Goal: Information Seeking & Learning: Find specific fact

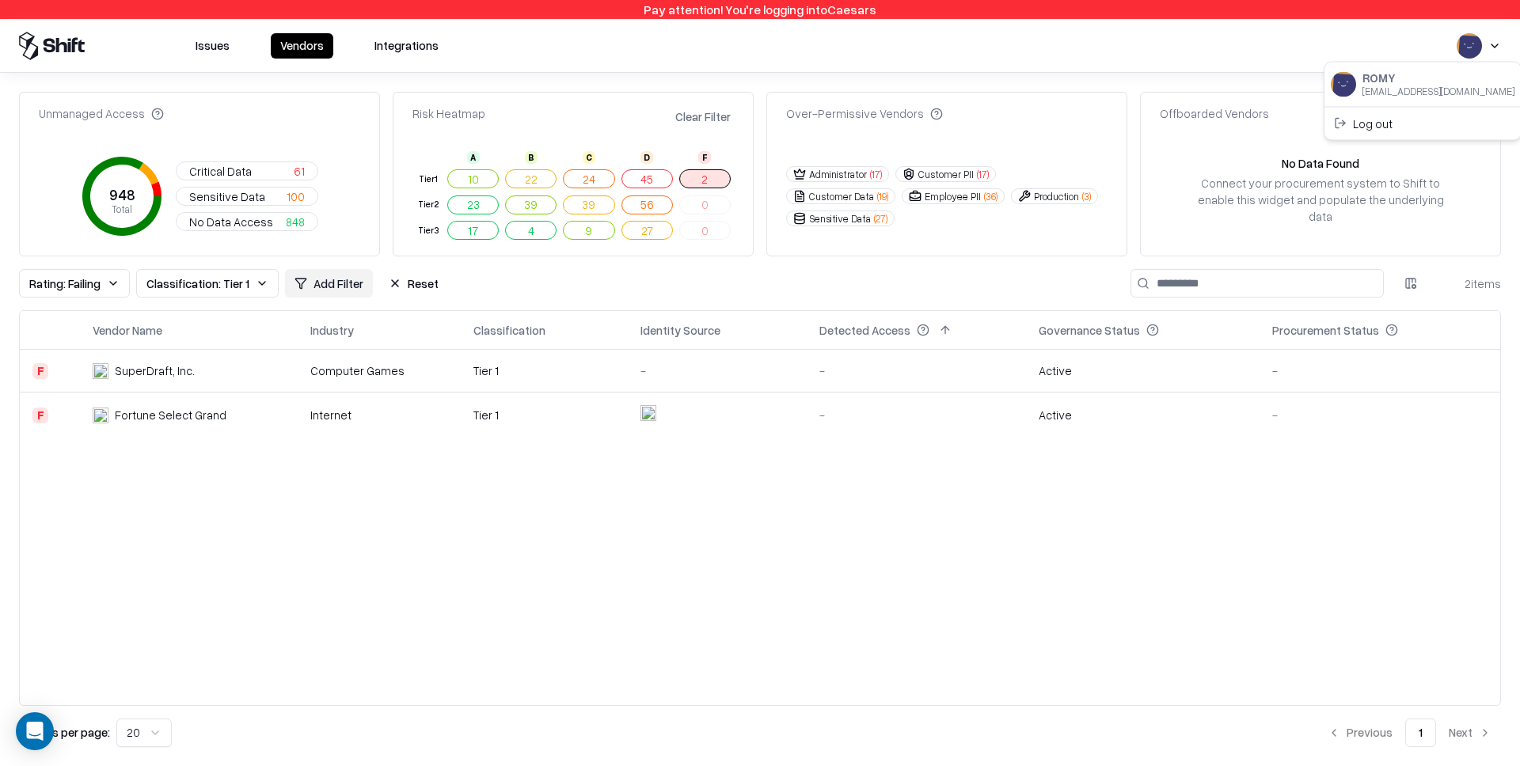
click at [1489, 46] on html "Pay attention! You're logging into Caesars Issues Vendors Integrations Unmanage…" at bounding box center [760, 383] width 1520 height 766
click at [1395, 131] on div "Log out" at bounding box center [1423, 123] width 190 height 26
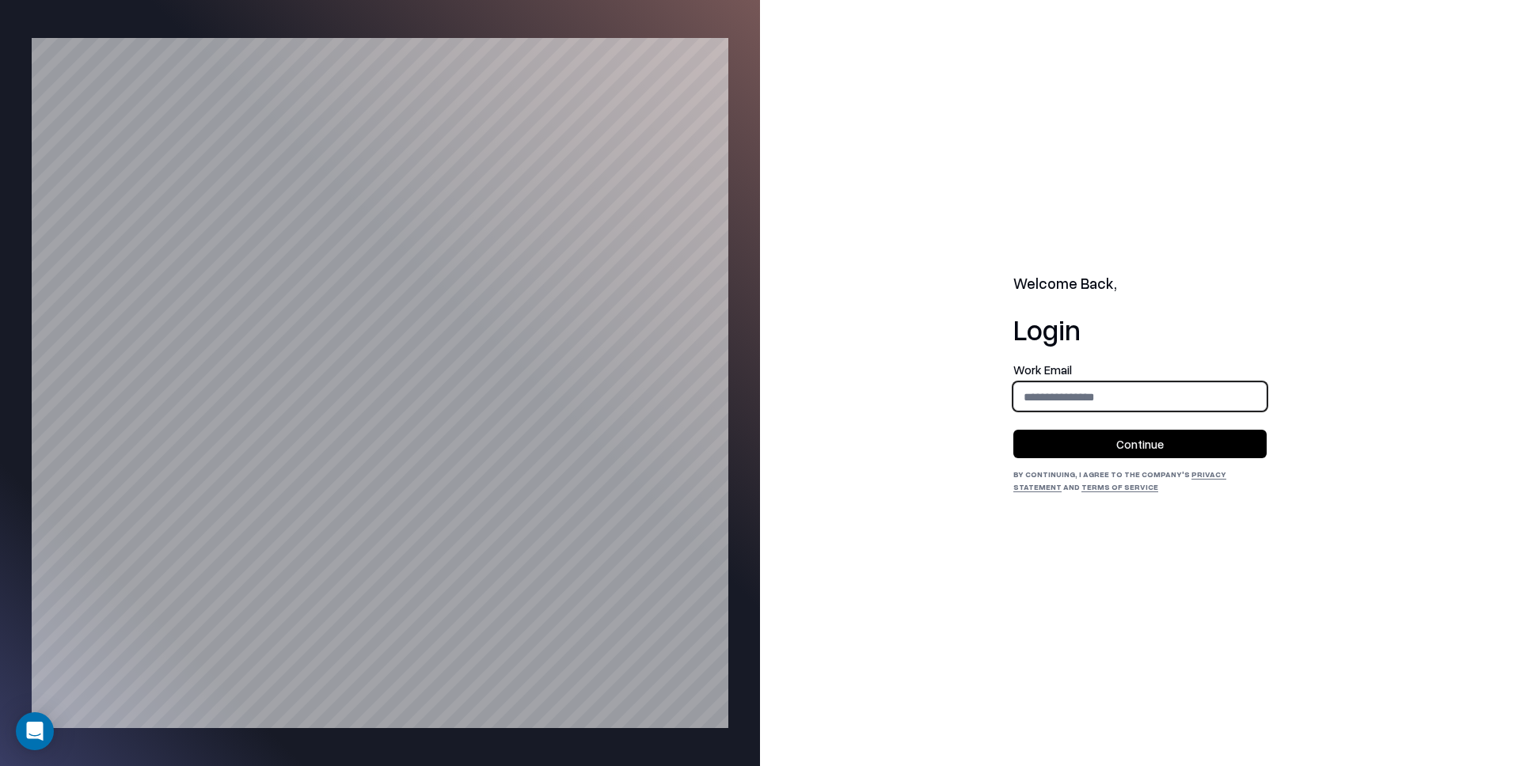
click at [1119, 401] on input "email" at bounding box center [1140, 396] width 252 height 29
type input "**********"
click at [1142, 452] on button "Continue" at bounding box center [1139, 444] width 253 height 28
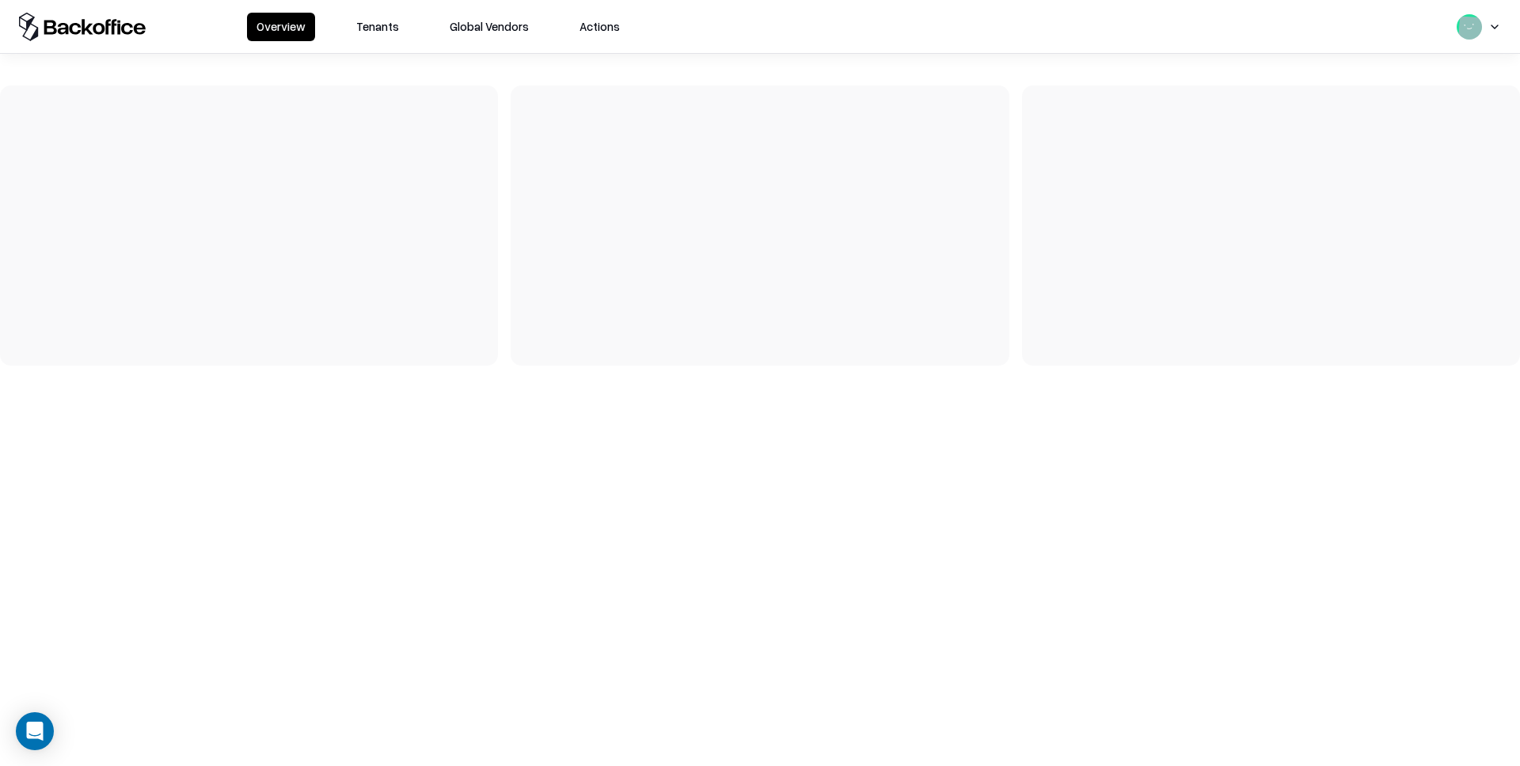
click at [374, 30] on button "Tenants" at bounding box center [378, 27] width 62 height 28
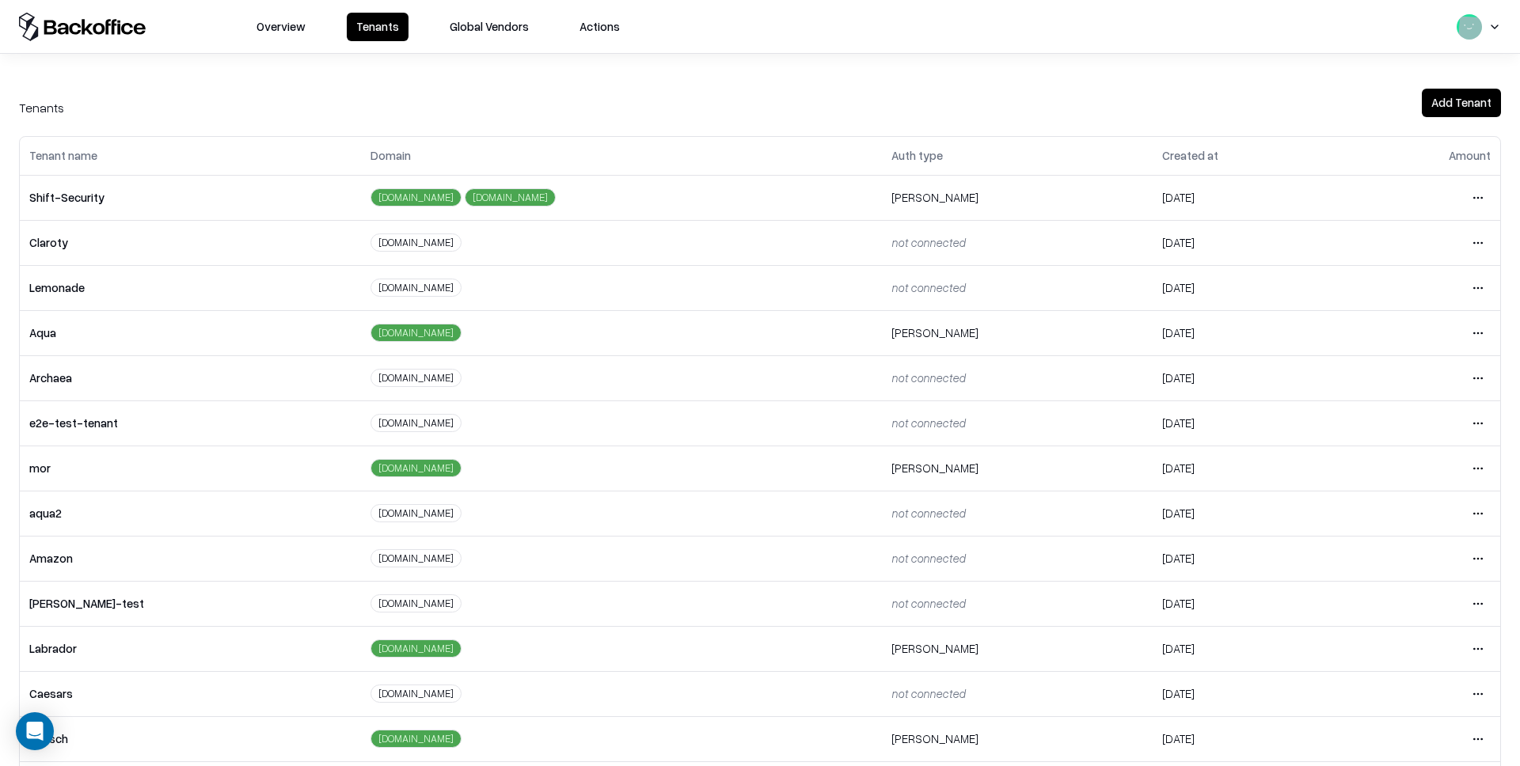
scroll to position [150, 0]
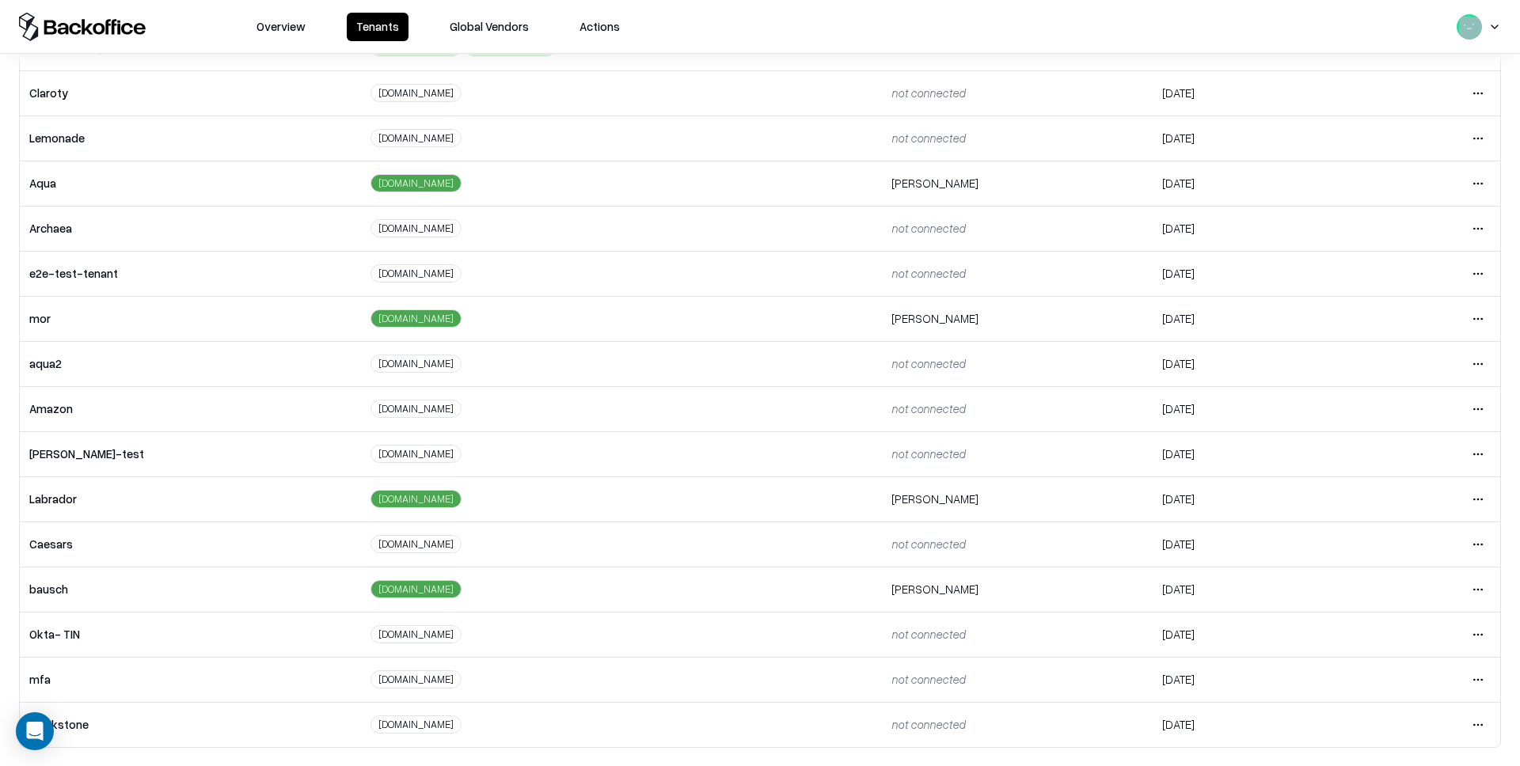
click at [1476, 584] on html "Overview Tenants Global Vendors Actions Tenants Add Tenant Tenant name Domain A…" at bounding box center [760, 383] width 1520 height 766
click at [1377, 522] on div "Login to tenant" at bounding box center [1411, 522] width 171 height 32
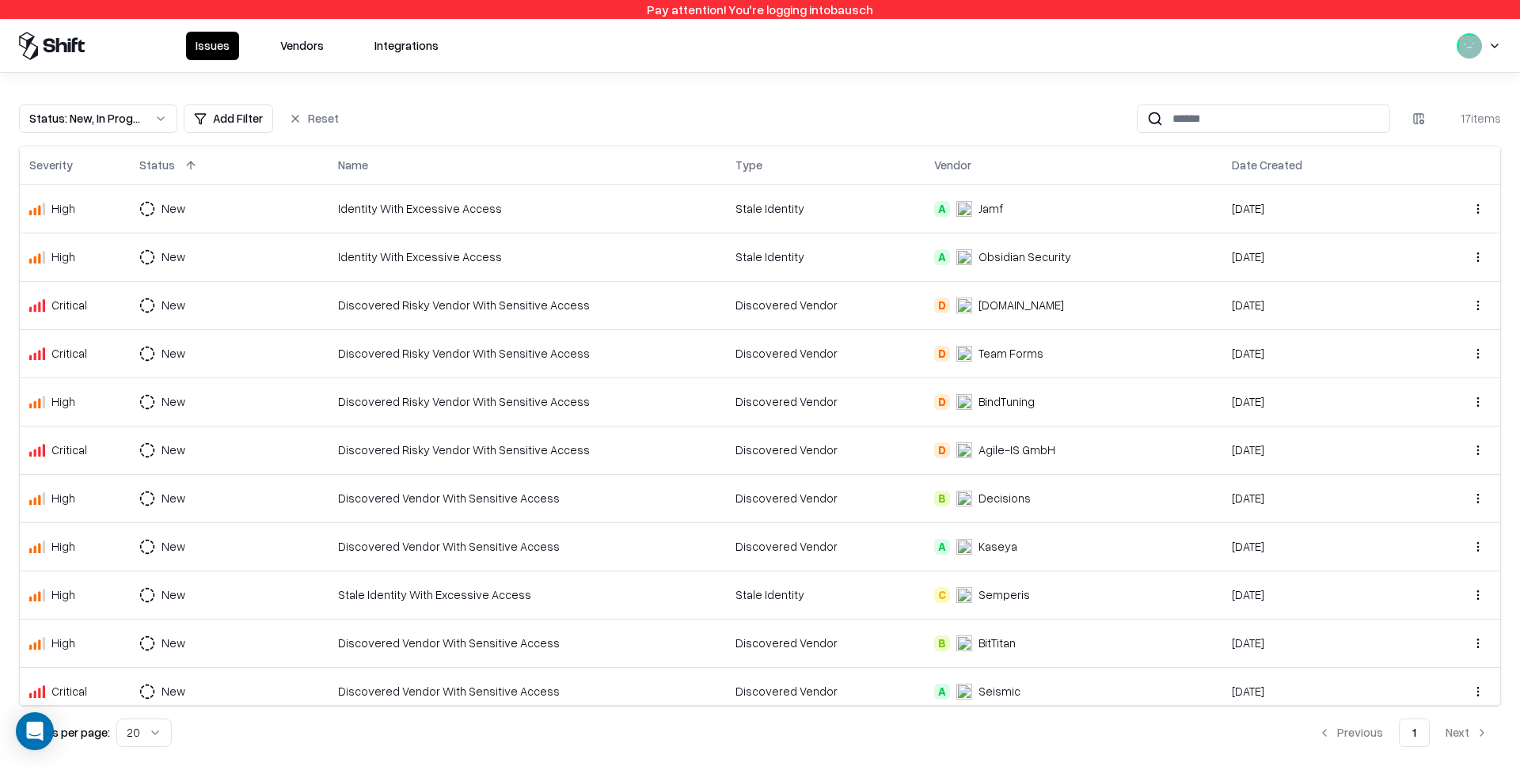
click at [287, 44] on button "Vendors" at bounding box center [302, 46] width 63 height 28
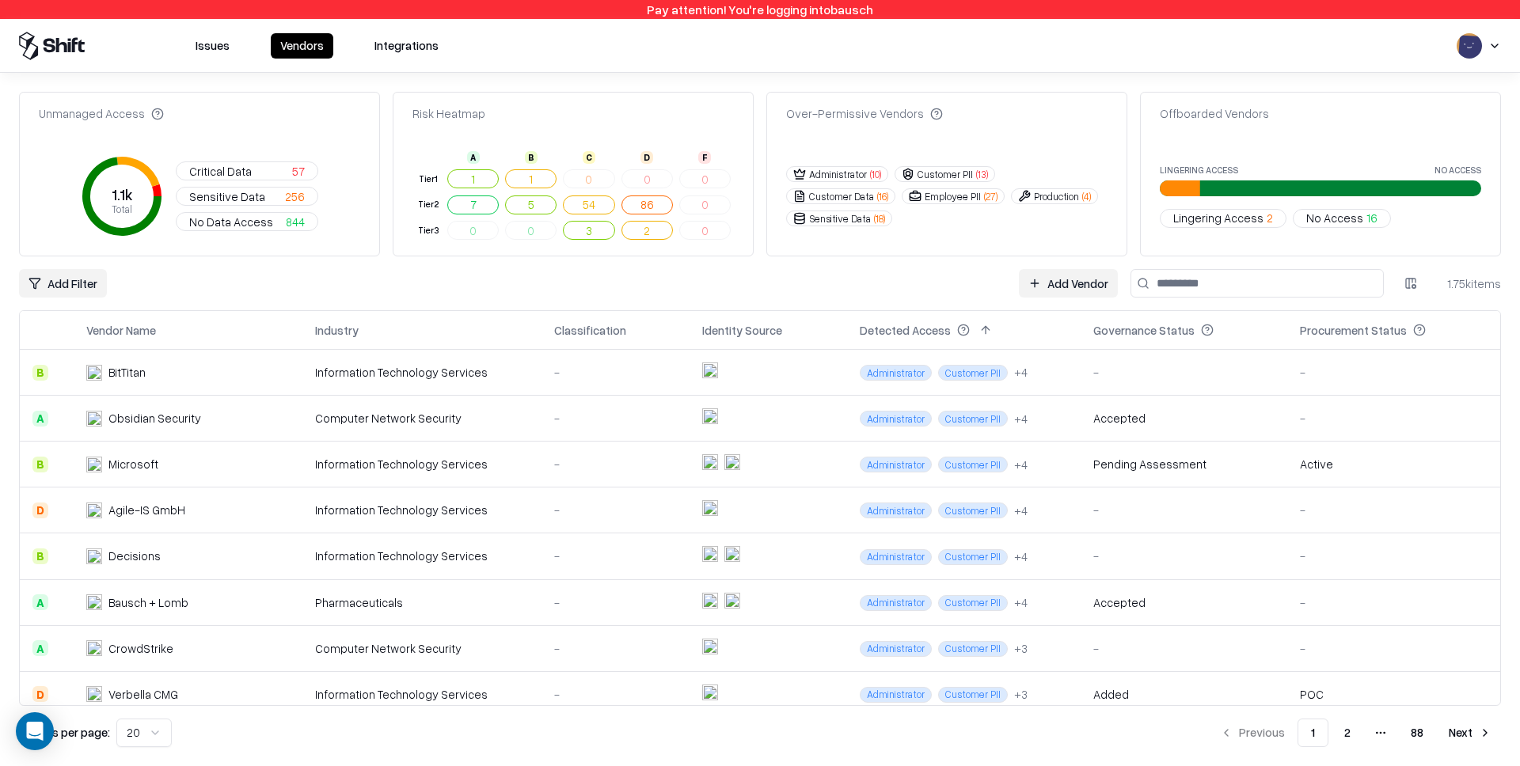
click at [1247, 284] on input at bounding box center [1256, 283] width 253 height 28
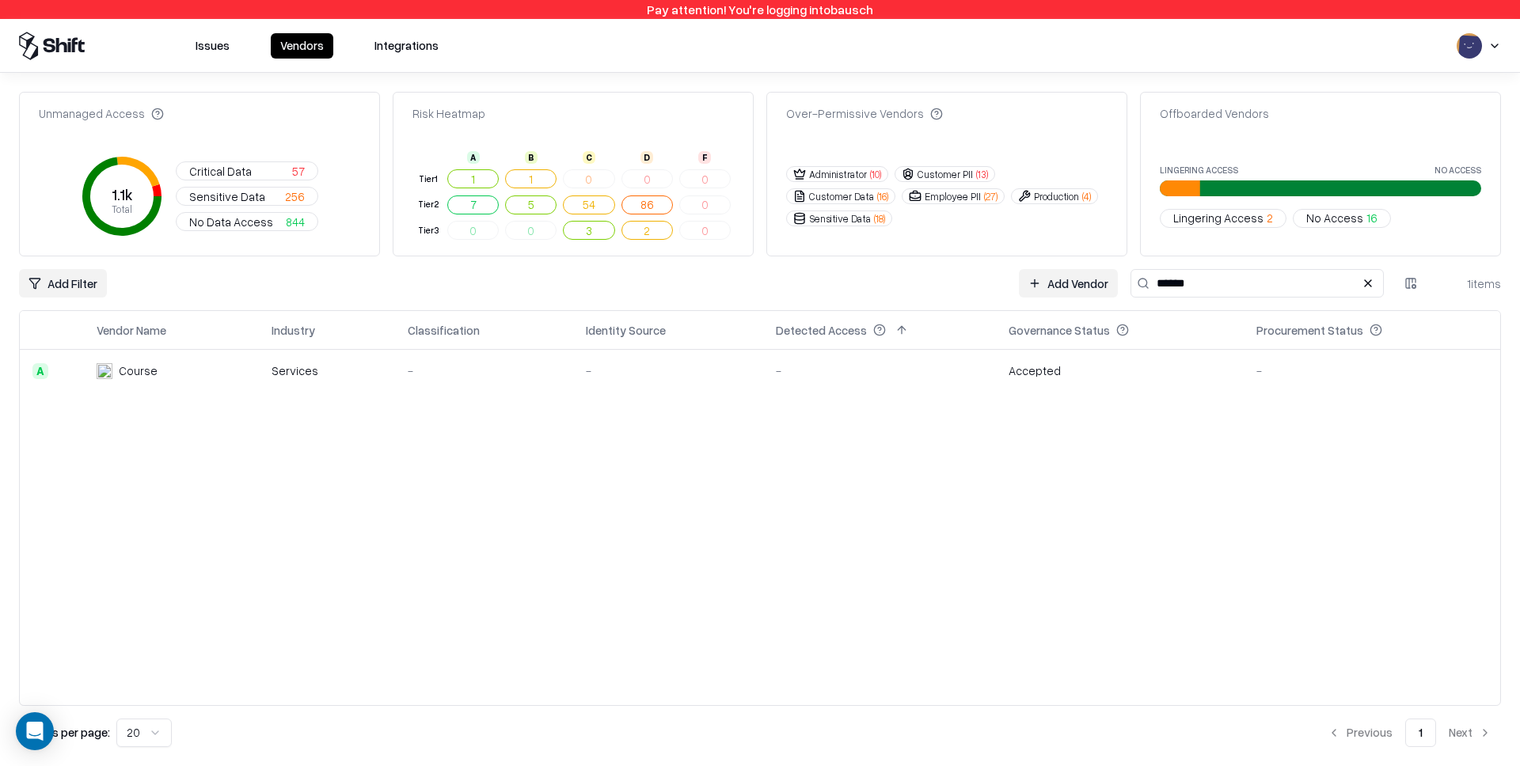
type input "******"
click at [887, 370] on div "-" at bounding box center [879, 371] width 207 height 17
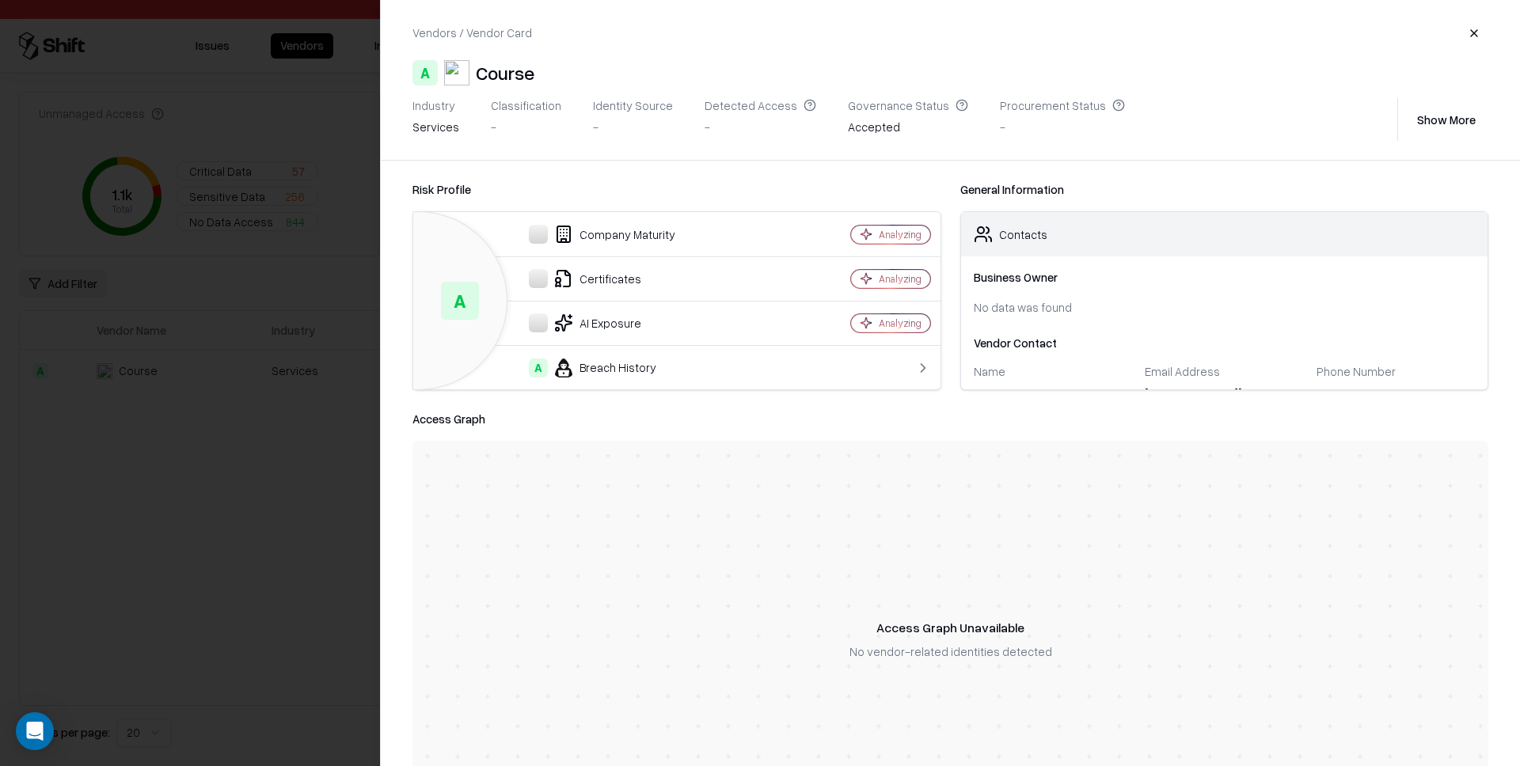
click at [1438, 118] on button "Show More" at bounding box center [1446, 119] width 84 height 28
drag, startPoint x: 1111, startPoint y: 127, endPoint x: 1185, endPoint y: 127, distance: 73.6
click at [1185, 127] on div "Industry Services Classification - Identity Source - Detected Access - Governan…" at bounding box center [902, 119] width 980 height 43
copy div "[DOMAIN_NAME]"
click at [1157, 129] on div "[DOMAIN_NAME]" at bounding box center [1209, 127] width 104 height 17
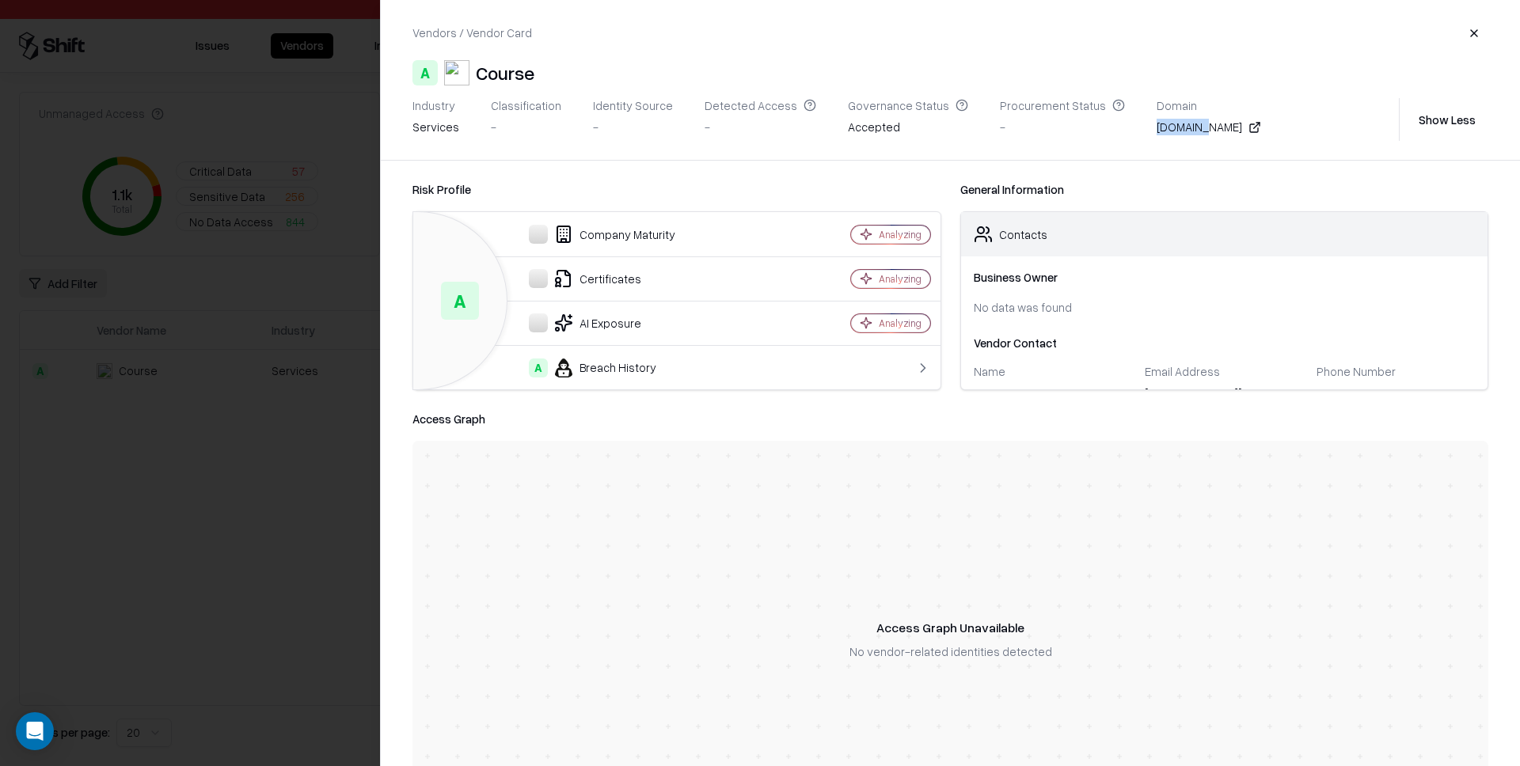
click at [1157, 129] on div "[DOMAIN_NAME]" at bounding box center [1209, 127] width 104 height 17
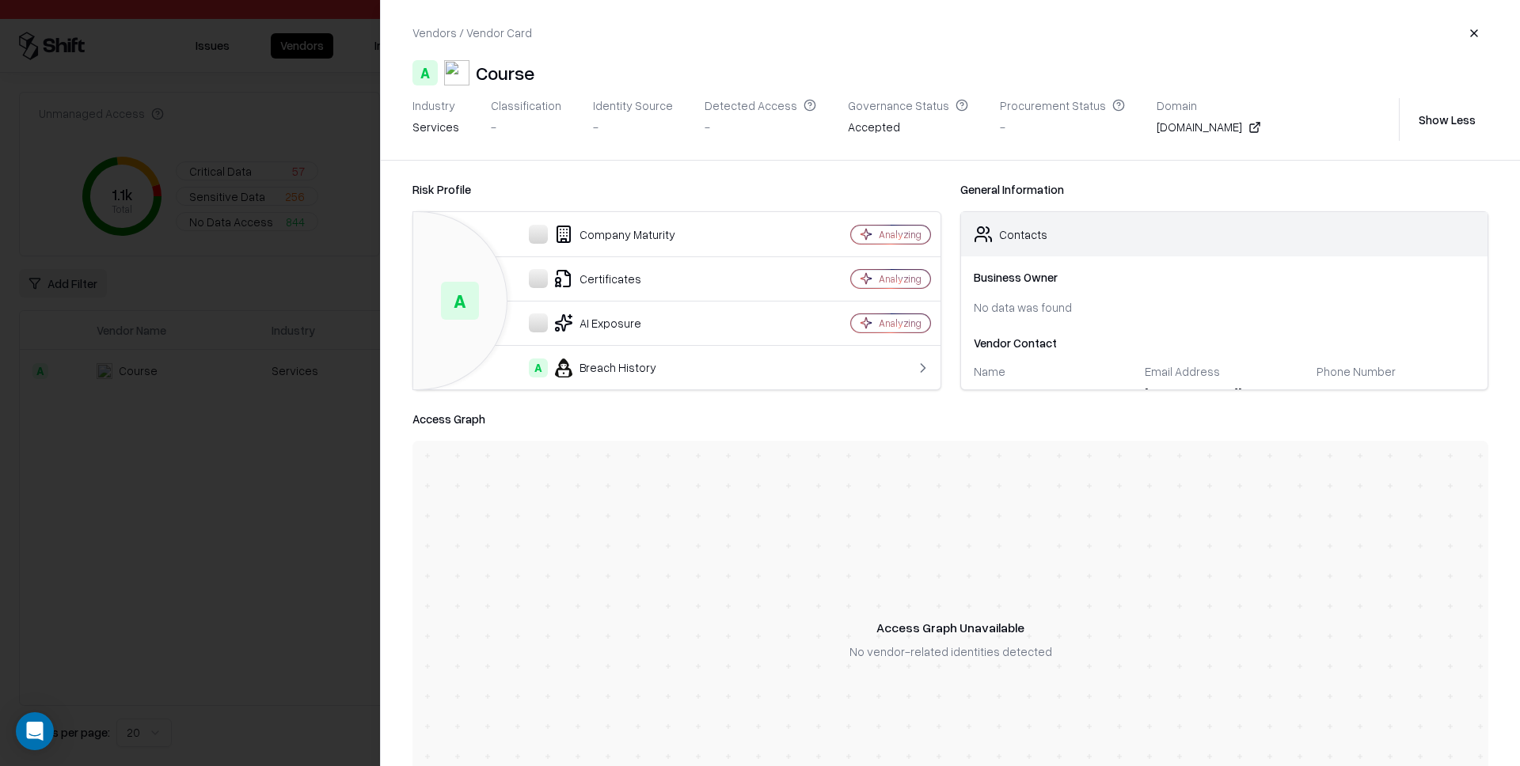
click at [626, 230] on div "Company Maturity" at bounding box center [606, 234] width 361 height 19
copy tr "Company Maturity"
click at [1157, 131] on div "[DOMAIN_NAME]" at bounding box center [1209, 127] width 104 height 17
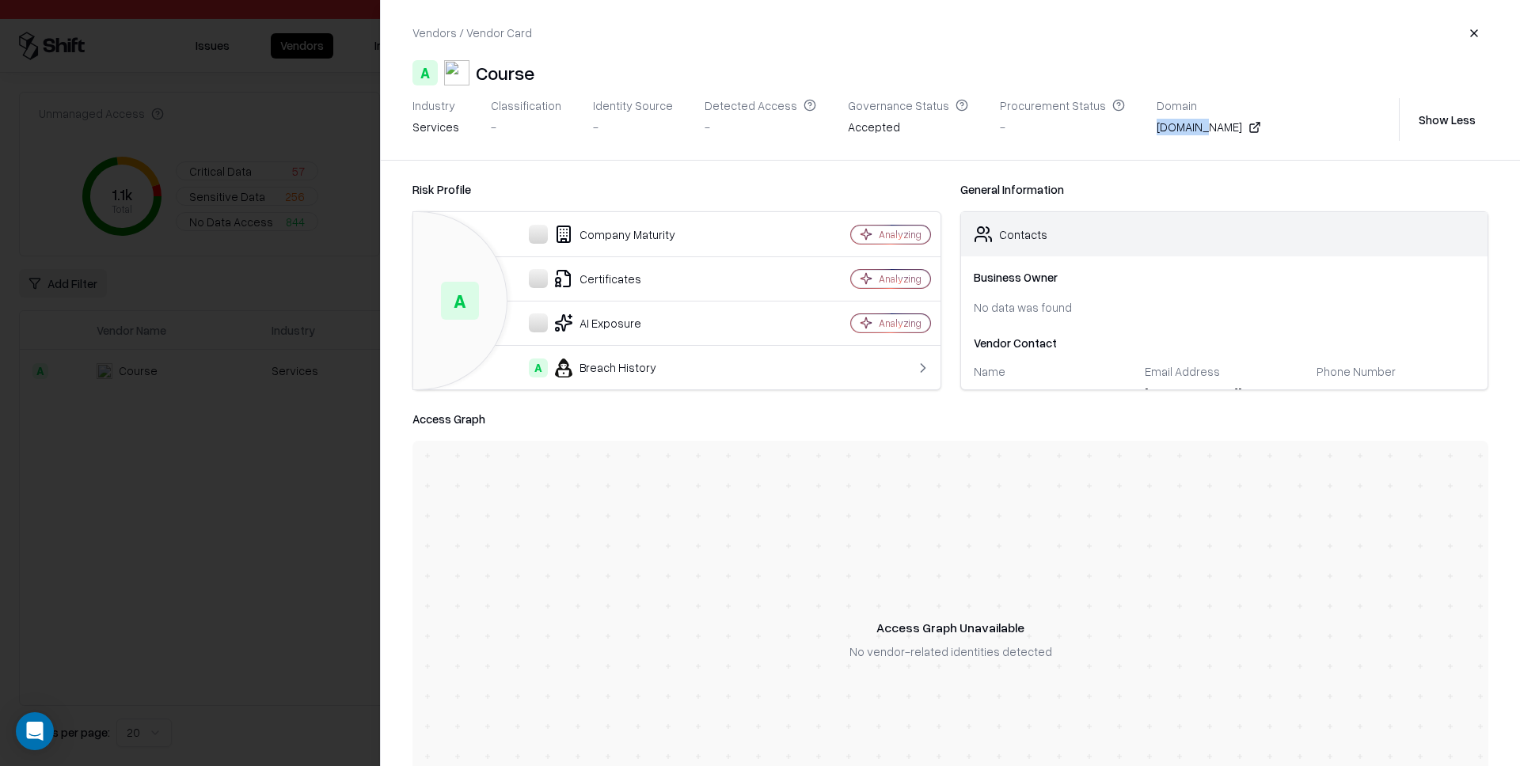
click at [1157, 131] on div "[DOMAIN_NAME]" at bounding box center [1209, 127] width 104 height 17
drag, startPoint x: 1156, startPoint y: 131, endPoint x: 1024, endPoint y: 10, distance: 178.8
click at [1157, 131] on div "[DOMAIN_NAME]" at bounding box center [1209, 127] width 104 height 17
copy div "[DOMAIN_NAME]"
